Goal: Find specific page/section

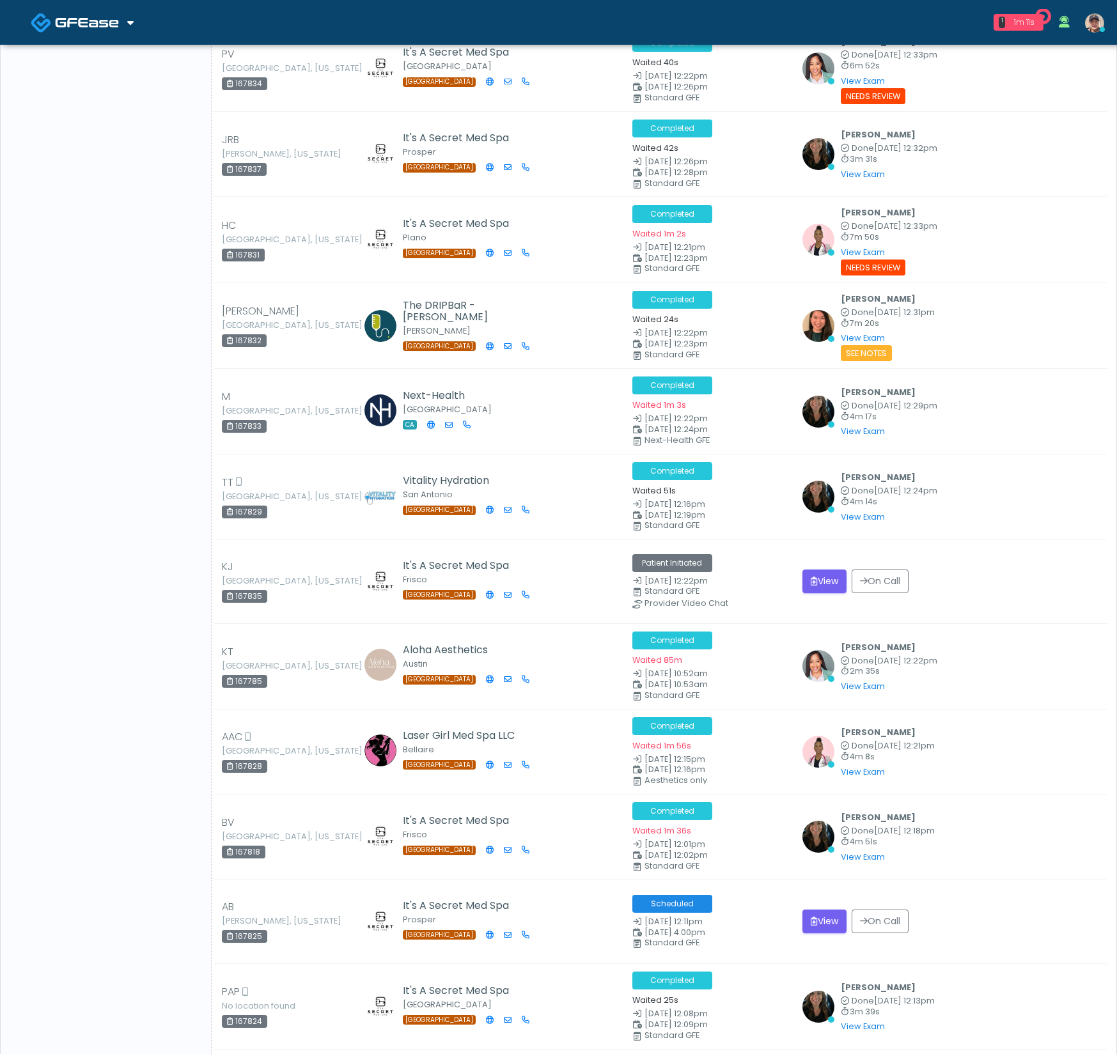
scroll to position [4504, 0]
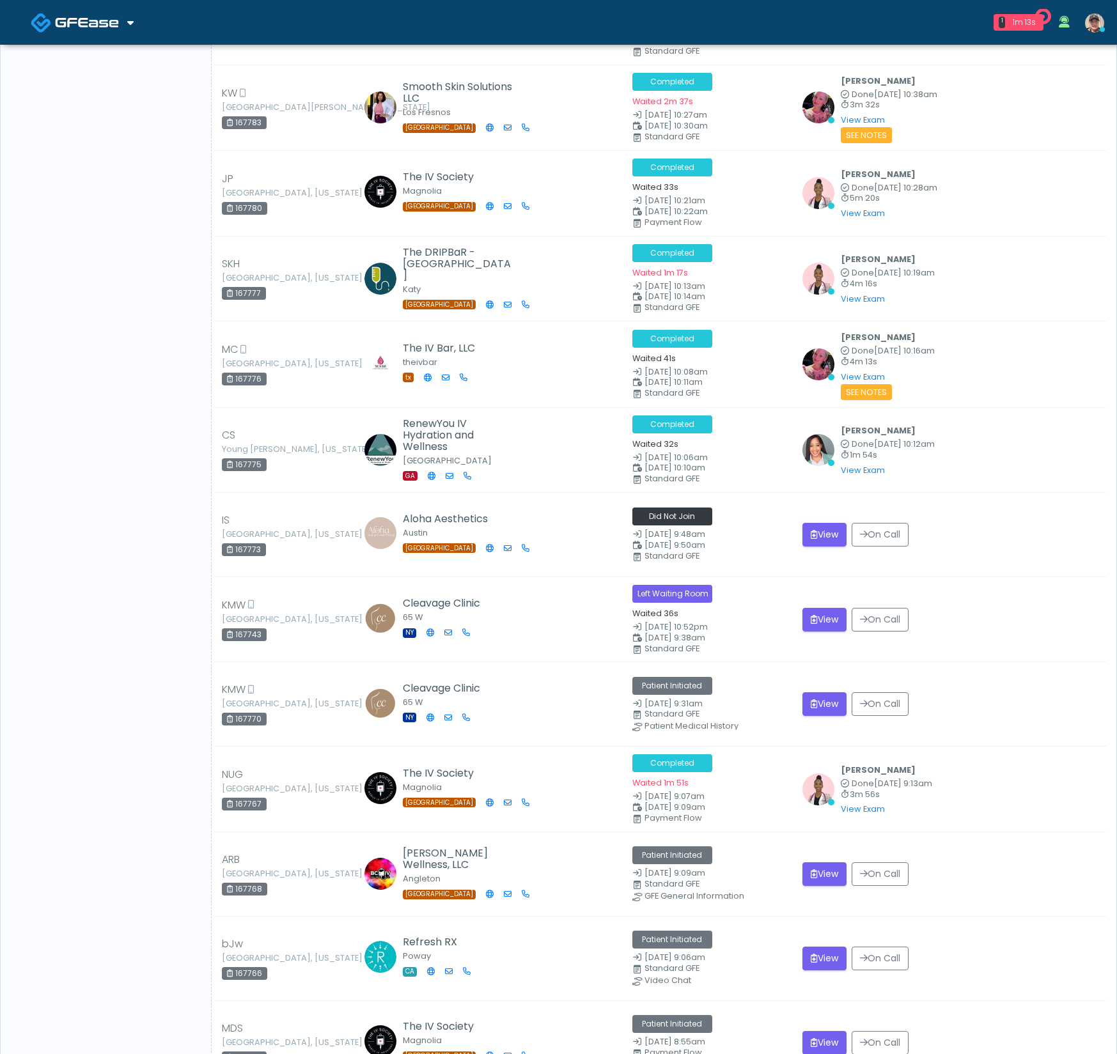
click at [820, 523] on button "View" at bounding box center [824, 535] width 44 height 24
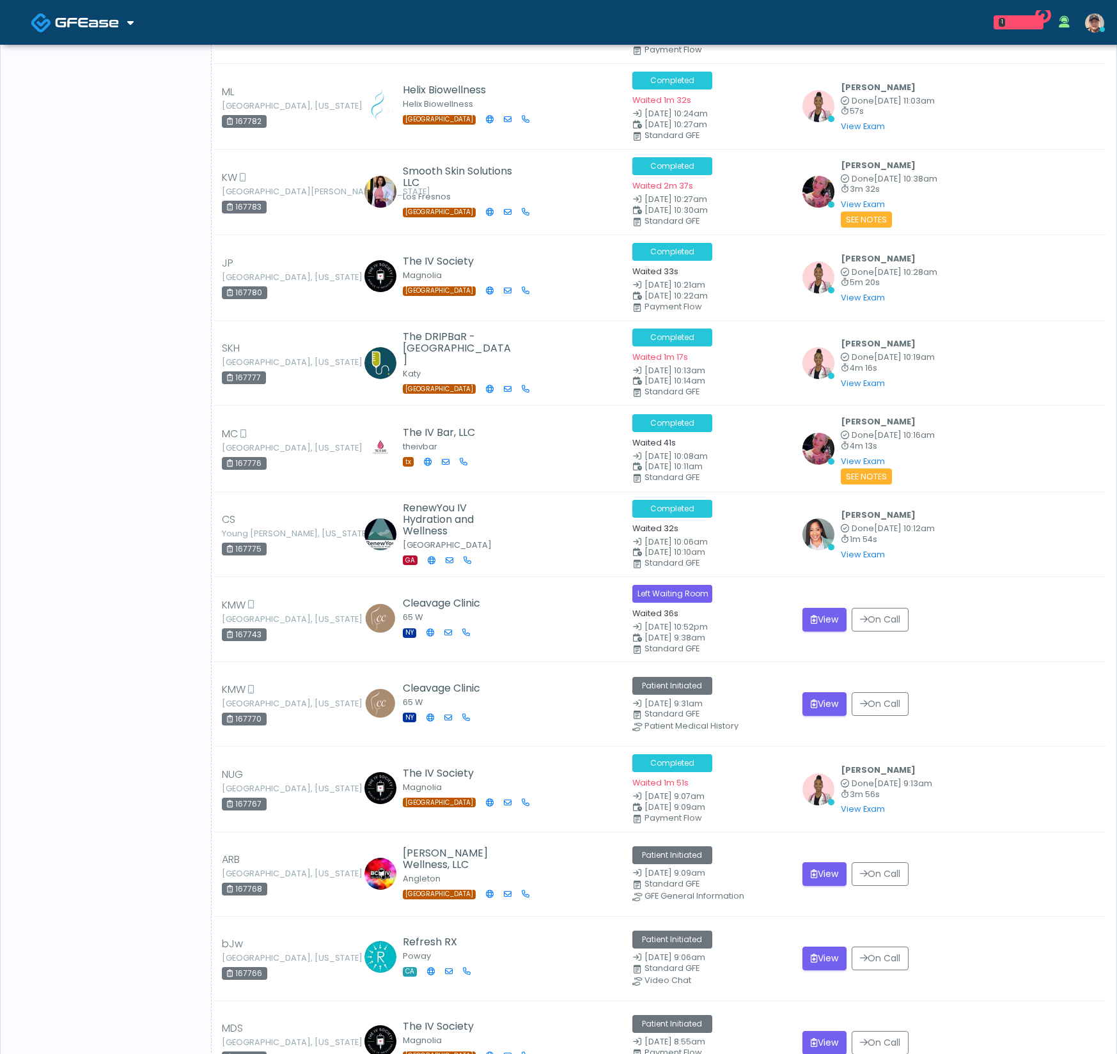
scroll to position [3867, 0]
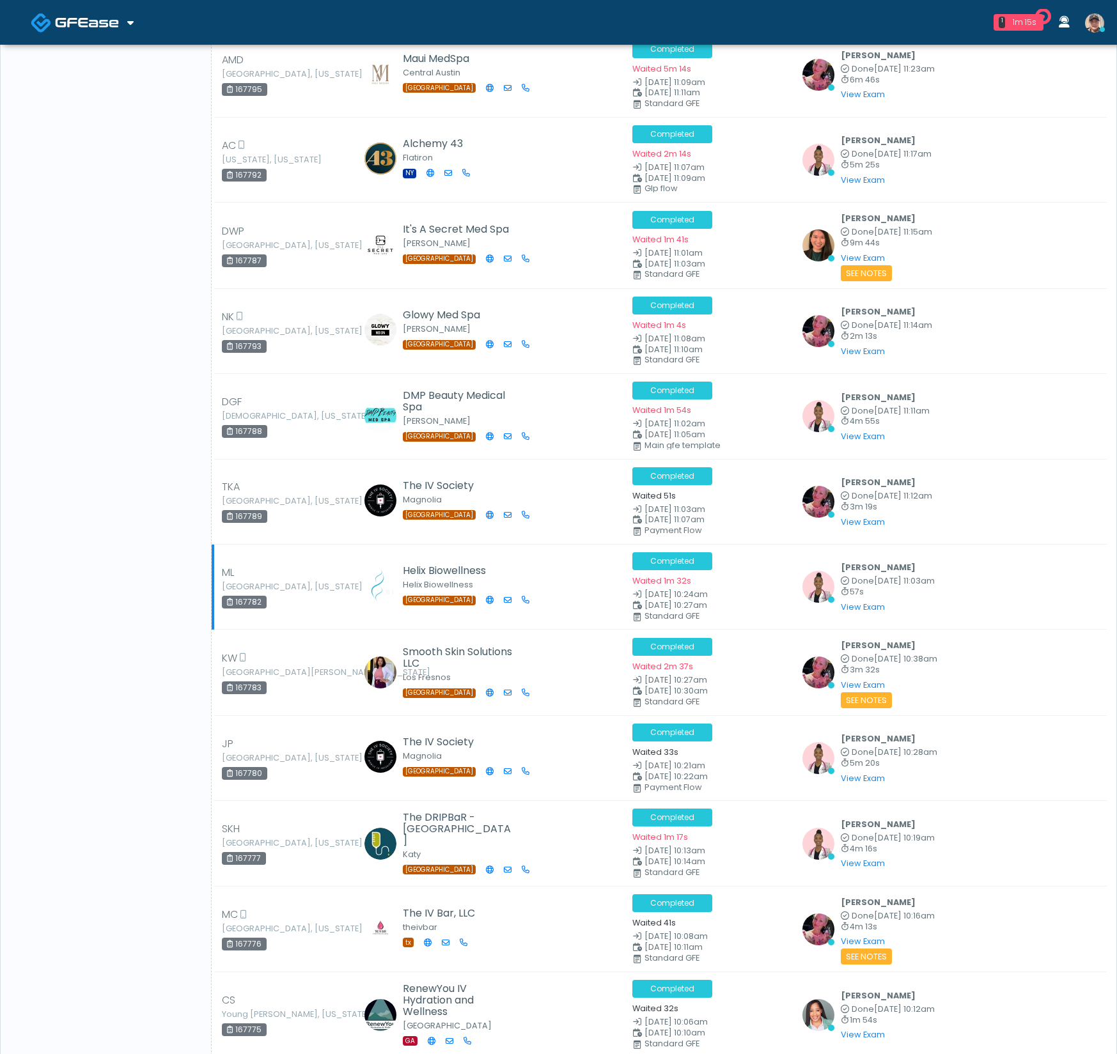
click at [574, 545] on td "Helix Biowellness Helix Biowellness TX" at bounding box center [491, 587] width 265 height 85
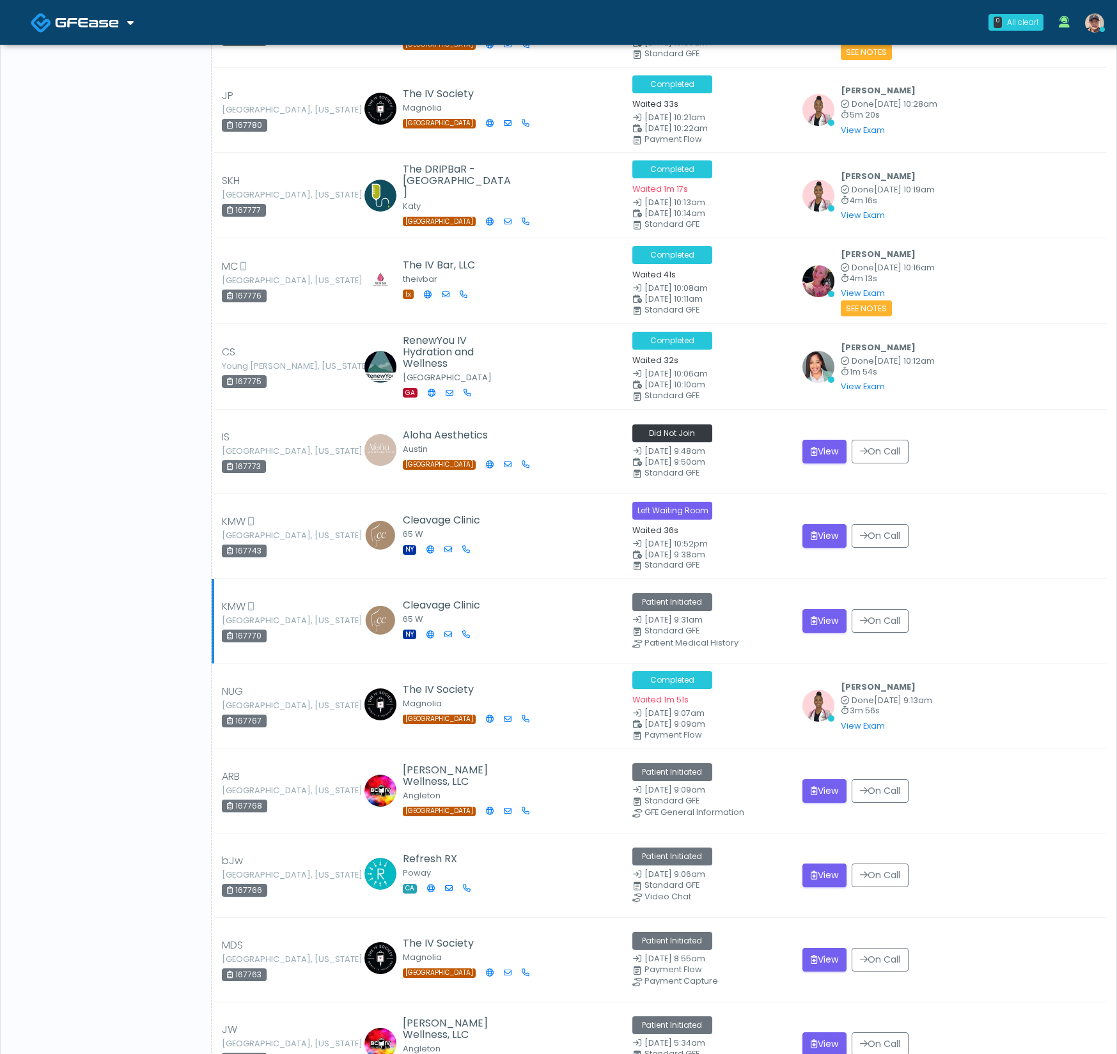
scroll to position [4430, 0]
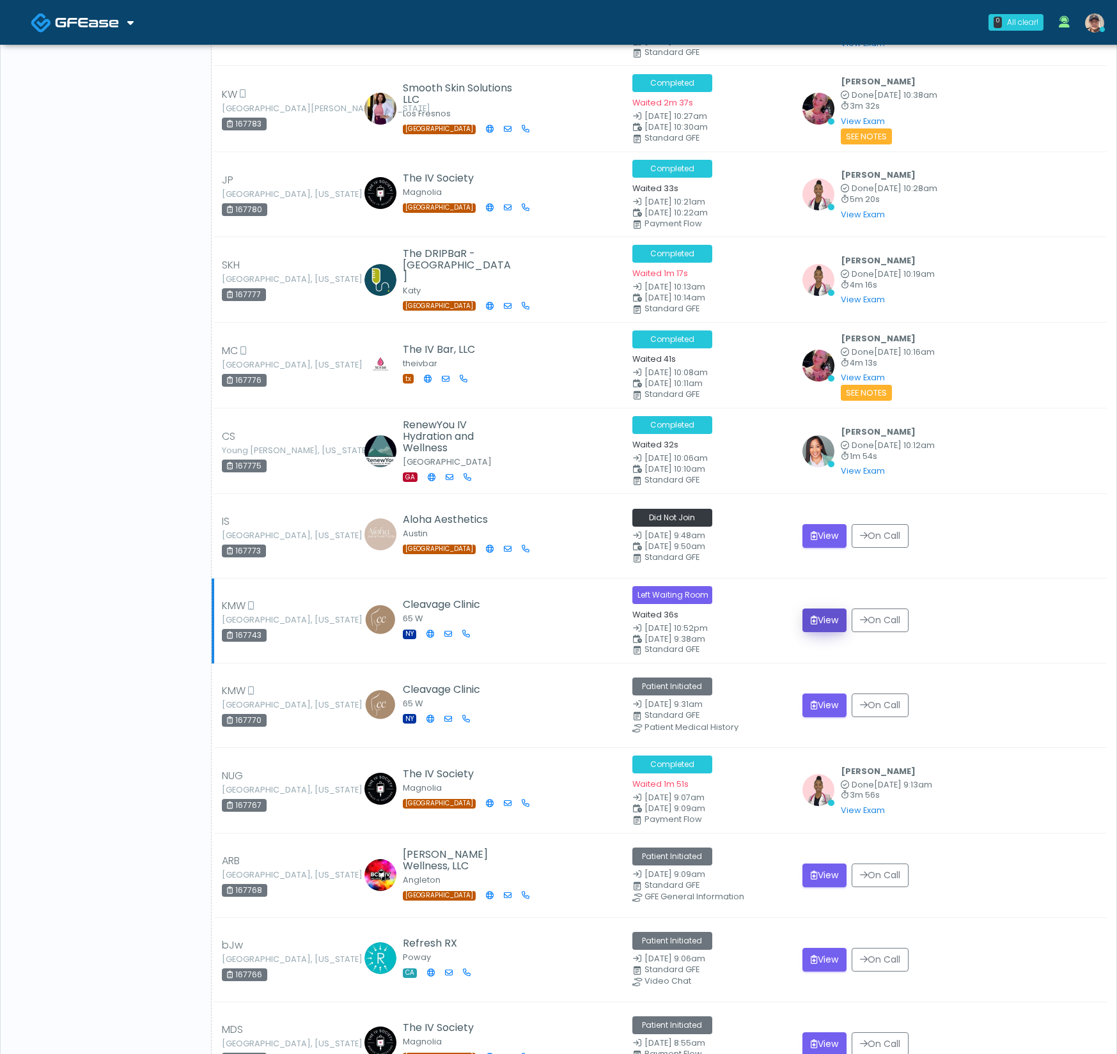
click at [819, 609] on button "View" at bounding box center [824, 621] width 44 height 24
